Goal: Information Seeking & Learning: Check status

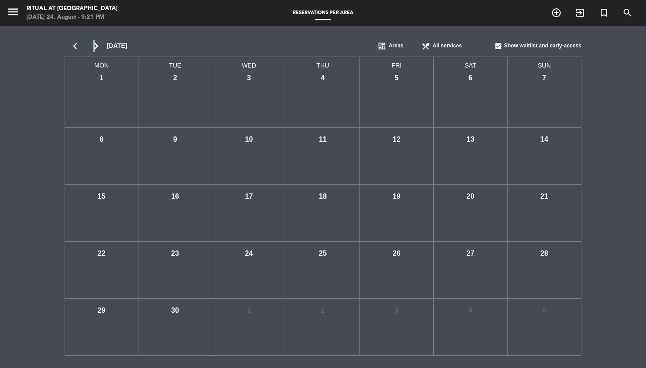
scroll to position [0, 0]
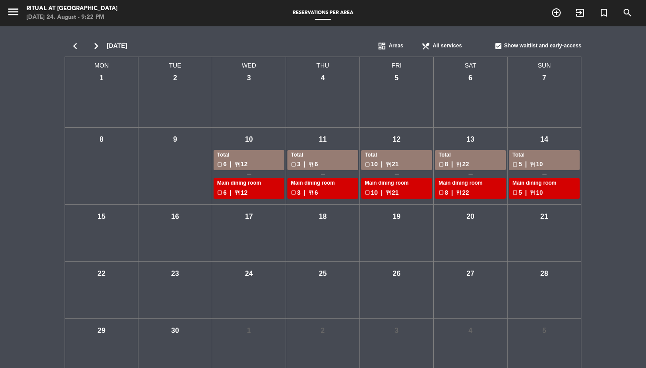
click at [76, 49] on icon "chevron_left" at bounding box center [75, 46] width 21 height 12
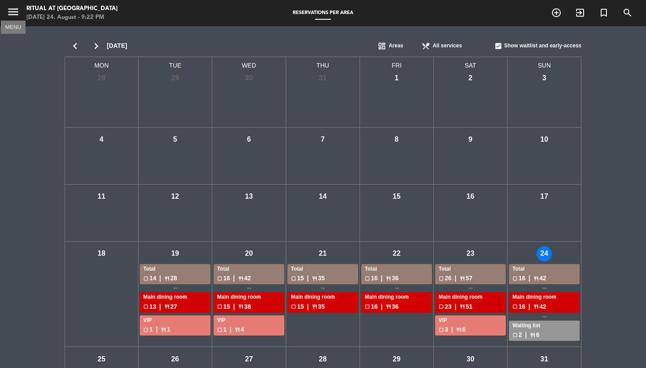
click at [12, 13] on icon "menu" at bounding box center [13, 11] width 13 height 13
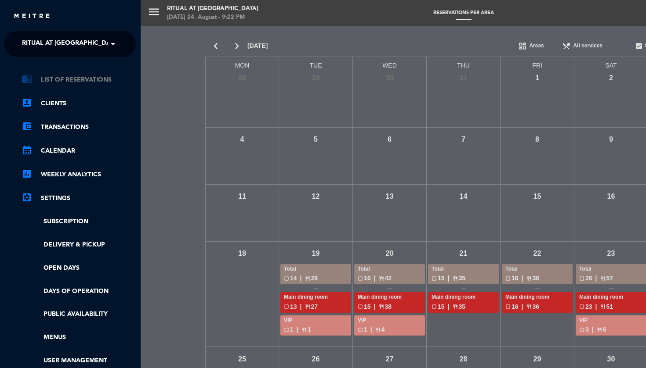
click at [72, 82] on link "chrome_reader_mode List of Reservations" at bounding box center [79, 80] width 114 height 11
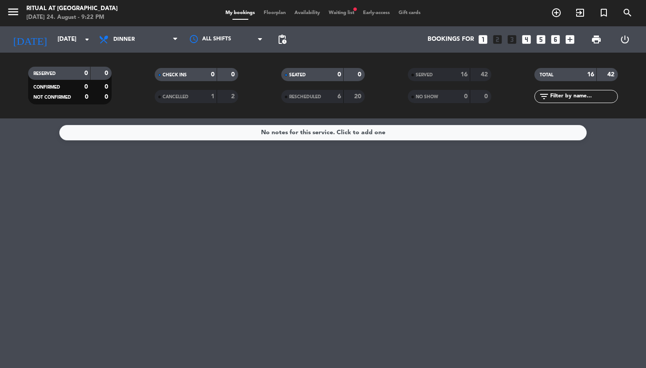
click at [451, 76] on div "16" at bounding box center [459, 75] width 18 height 10
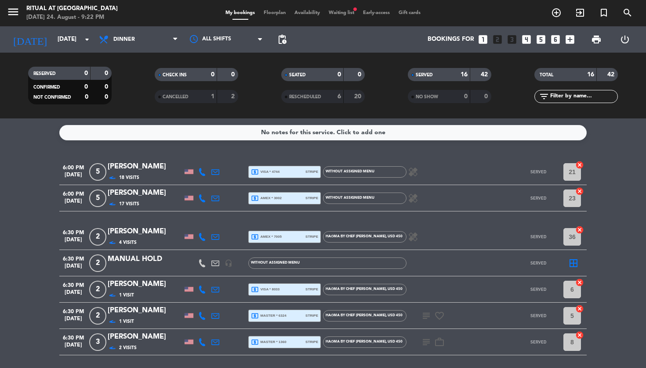
click at [183, 99] on span "CANCELLED" at bounding box center [175, 97] width 26 height 4
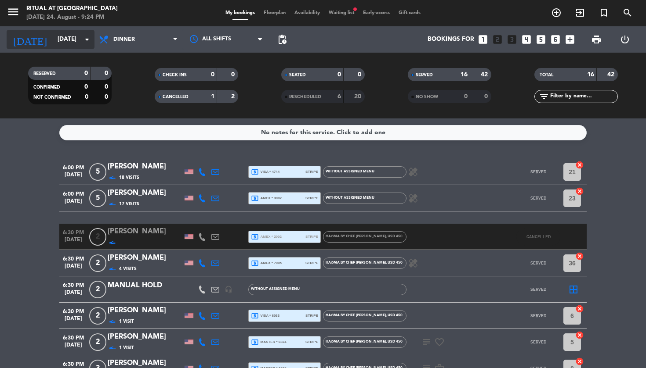
click at [58, 43] on input "[DATE]" at bounding box center [92, 40] width 79 height 16
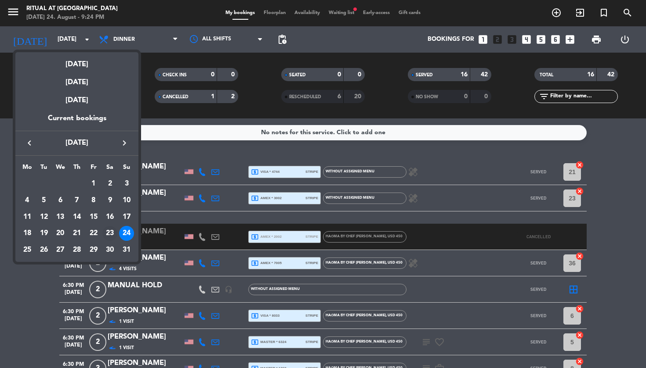
click at [113, 236] on div "23" at bounding box center [109, 233] width 15 height 15
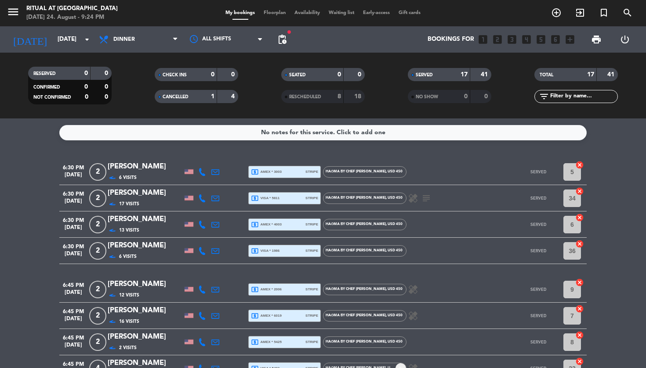
click at [185, 98] on span "CANCELLED" at bounding box center [175, 97] width 26 height 4
click at [188, 97] on span "CANCELLED" at bounding box center [175, 97] width 26 height 4
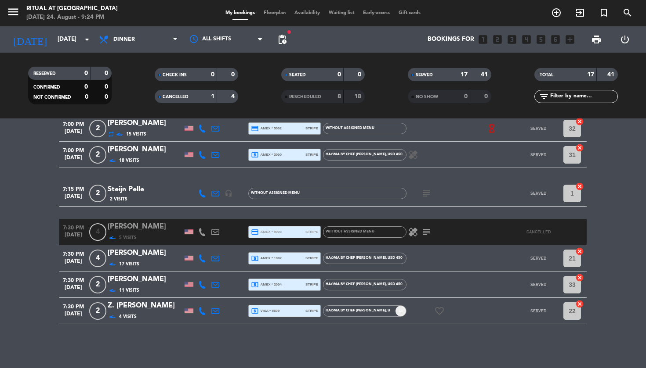
scroll to position [358, 0]
click at [65, 44] on input "[DATE]" at bounding box center [92, 40] width 79 height 16
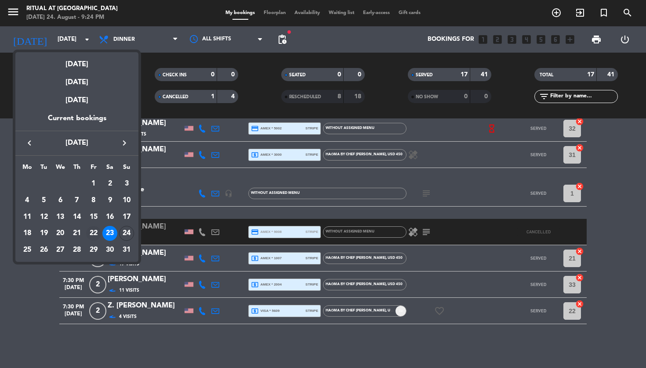
click at [91, 233] on div "22" at bounding box center [93, 233] width 15 height 15
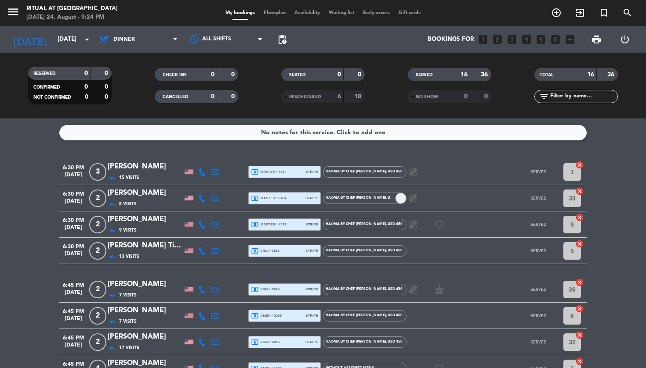
scroll to position [0, 0]
click at [342, 98] on div "RESCHEDULED 6 18" at bounding box center [322, 96] width 83 height 13
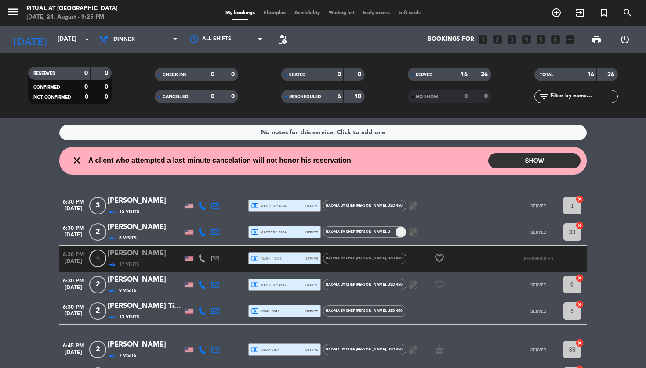
click at [526, 164] on button "SHOW" at bounding box center [534, 160] width 92 height 15
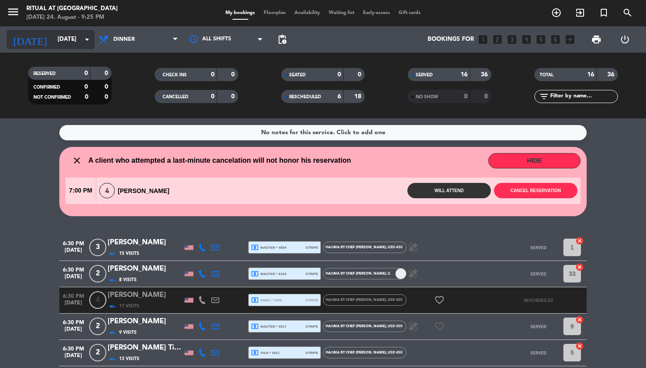
click at [78, 43] on input "[DATE]" at bounding box center [92, 40] width 79 height 16
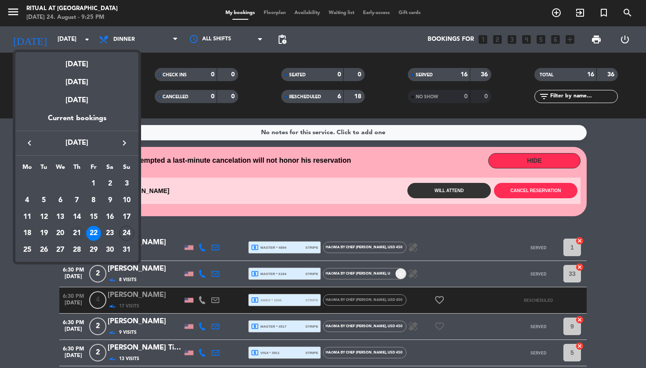
click at [76, 234] on div "21" at bounding box center [76, 233] width 15 height 15
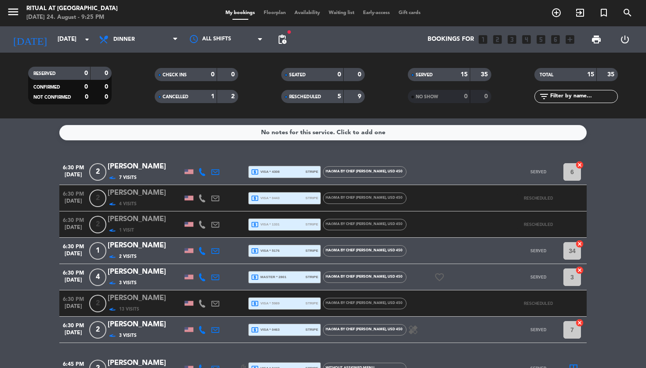
click at [199, 99] on div "1" at bounding box center [206, 97] width 18 height 10
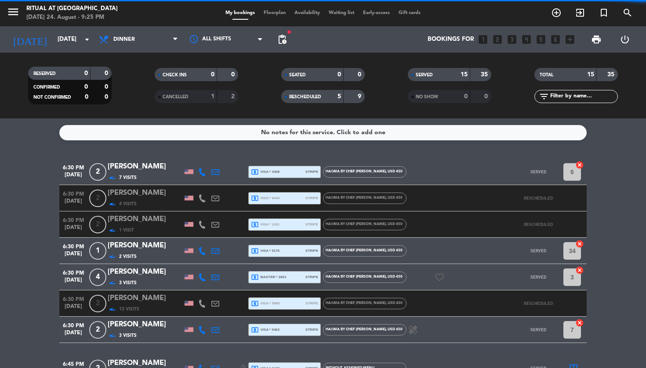
click at [199, 99] on div "1" at bounding box center [206, 97] width 18 height 10
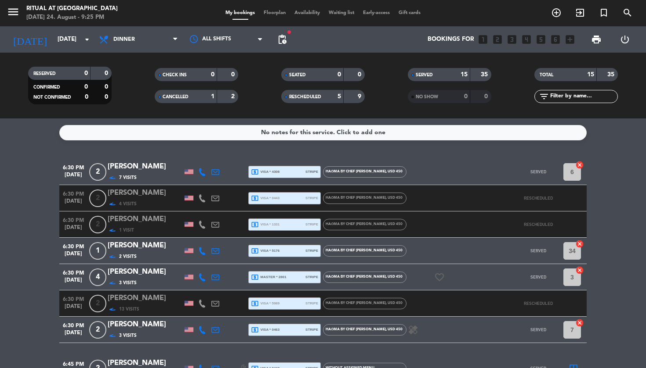
click at [311, 98] on span "RESCHEDULED" at bounding box center [305, 97] width 32 height 4
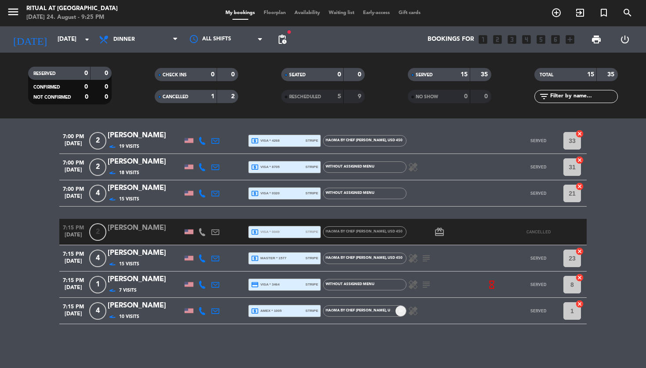
scroll to position [293, 0]
click at [213, 235] on icon at bounding box center [215, 232] width 8 height 8
click at [289, 214] on span "Copy" at bounding box center [296, 215] width 15 height 9
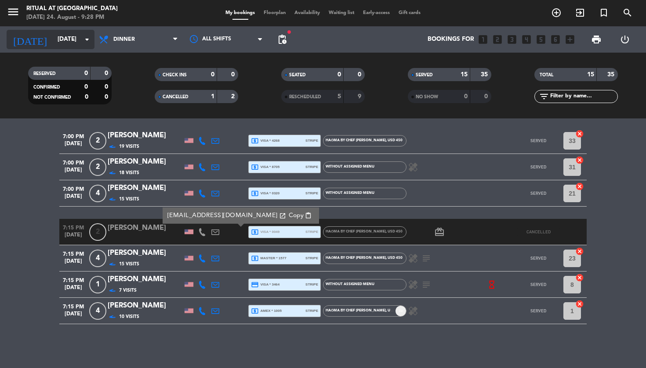
click at [74, 40] on input "[DATE]" at bounding box center [92, 40] width 79 height 16
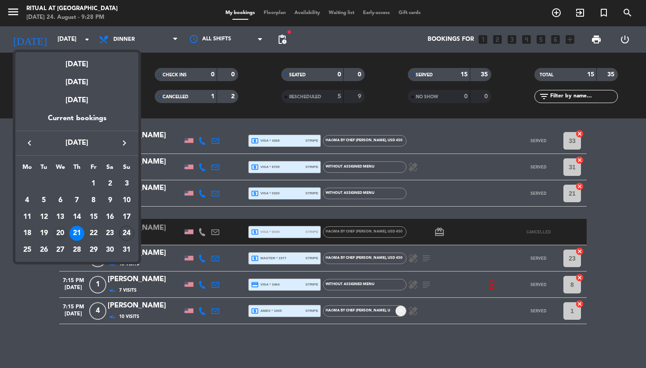
click at [60, 237] on div "20" at bounding box center [60, 233] width 15 height 15
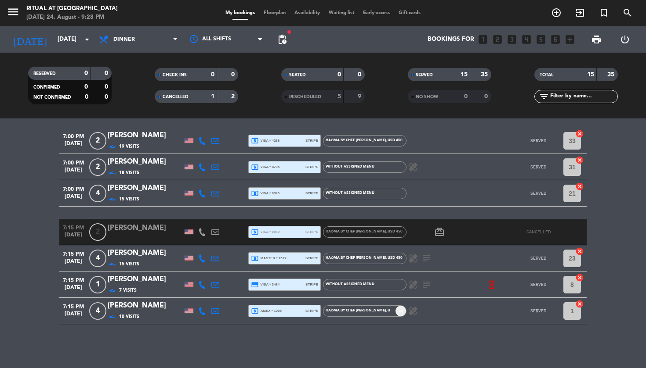
type input "[DATE]"
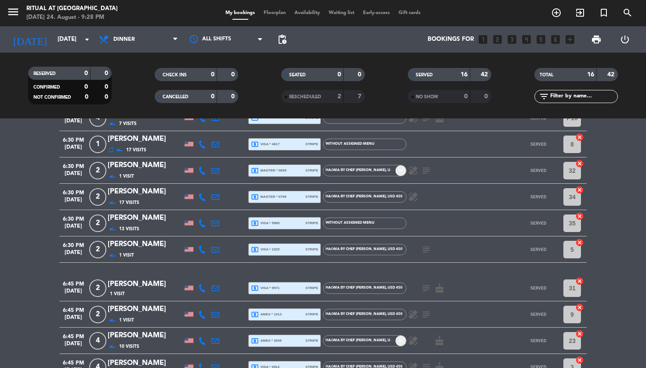
scroll to position [37, 0]
